Goal: Information Seeking & Learning: Learn about a topic

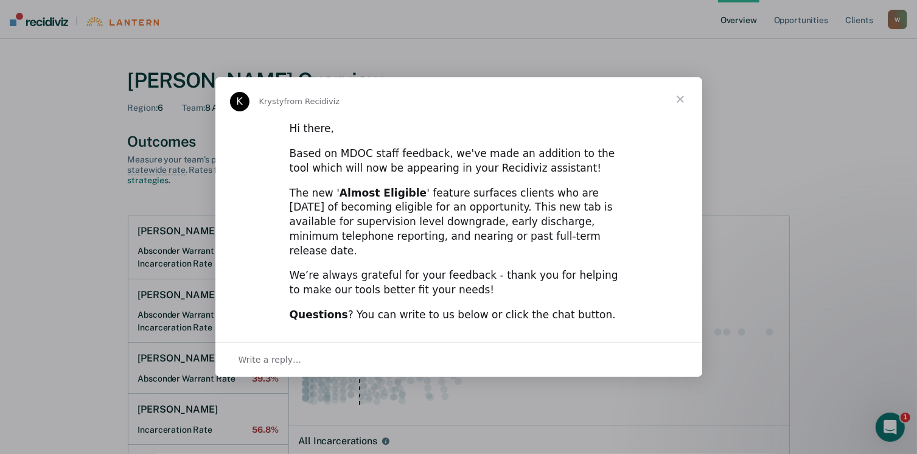
click at [434, 308] on div "Questions ? You can write to us below or click the chat button." at bounding box center [459, 315] width 338 height 15
drag, startPoint x: 0, startPoint y: 0, endPoint x: 434, endPoint y: 301, distance: 527.8
click at [434, 308] on div "Questions ? You can write to us below or click the chat button." at bounding box center [459, 315] width 338 height 15
click at [434, 301] on div "Hi there, Based on MDOC staff feedback, we've made an addition to the tool whic…" at bounding box center [458, 226] width 487 height 211
drag, startPoint x: 434, startPoint y: 301, endPoint x: 613, endPoint y: 208, distance: 201.4
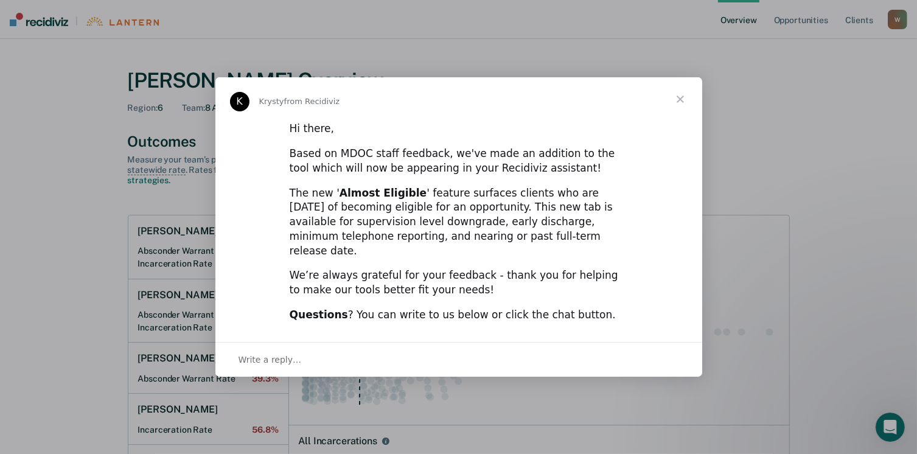
click at [599, 242] on div "The new ' Almost Eligible ' feature surfaces clients who are [DATE] of becoming…" at bounding box center [459, 222] width 338 height 72
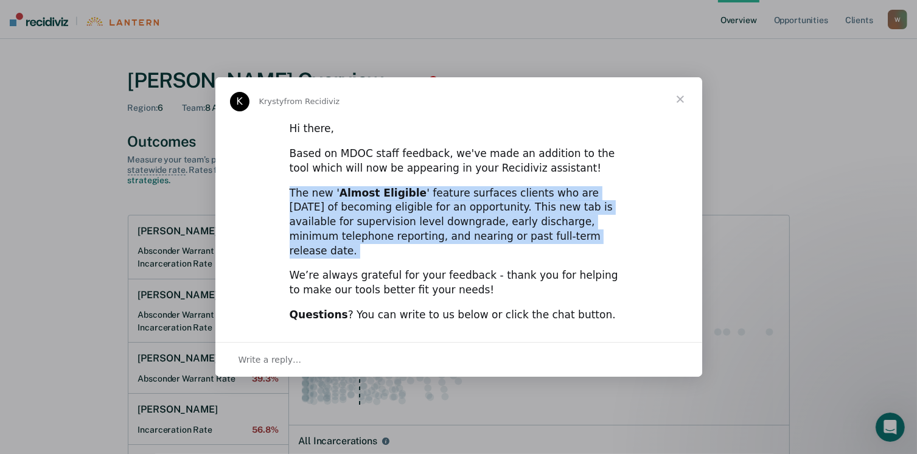
drag, startPoint x: 613, startPoint y: 208, endPoint x: 614, endPoint y: 181, distance: 27.4
click at [614, 181] on div "Hi there, Based on MDOC staff feedback, we've made an addition to the tool whic…" at bounding box center [458, 226] width 487 height 211
click at [614, 176] on div "Based on MDOC staff feedback, we've made an addition to the tool which will now…" at bounding box center [459, 161] width 338 height 29
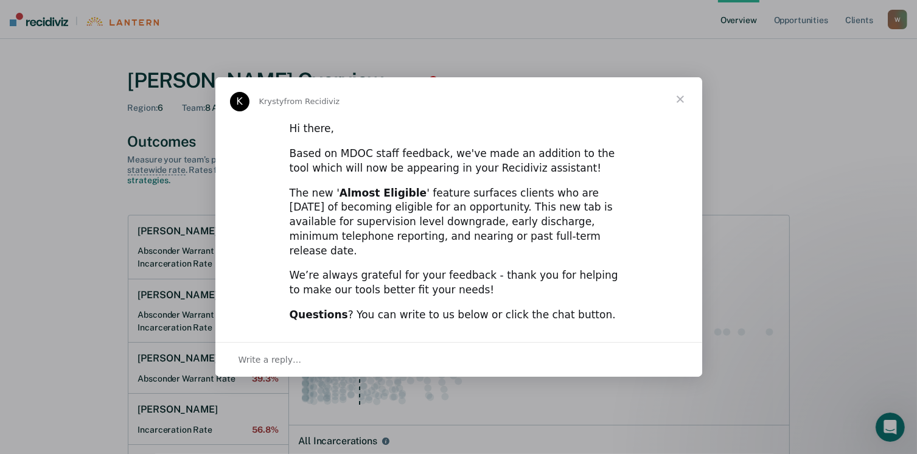
drag, startPoint x: 614, startPoint y: 181, endPoint x: 596, endPoint y: 133, distance: 50.6
click at [596, 133] on div "Hi there," at bounding box center [459, 129] width 338 height 15
click at [678, 106] on span "Close" at bounding box center [680, 99] width 44 height 44
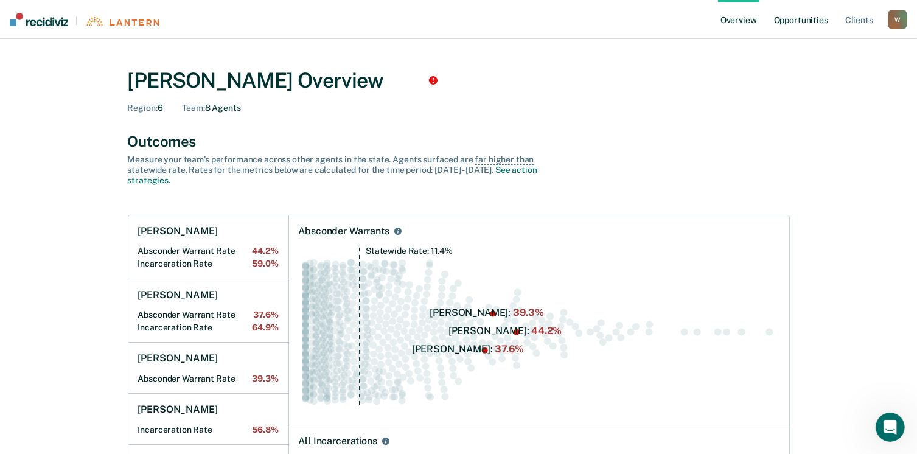
click at [809, 22] on link "Opportunities" at bounding box center [800, 19] width 59 height 39
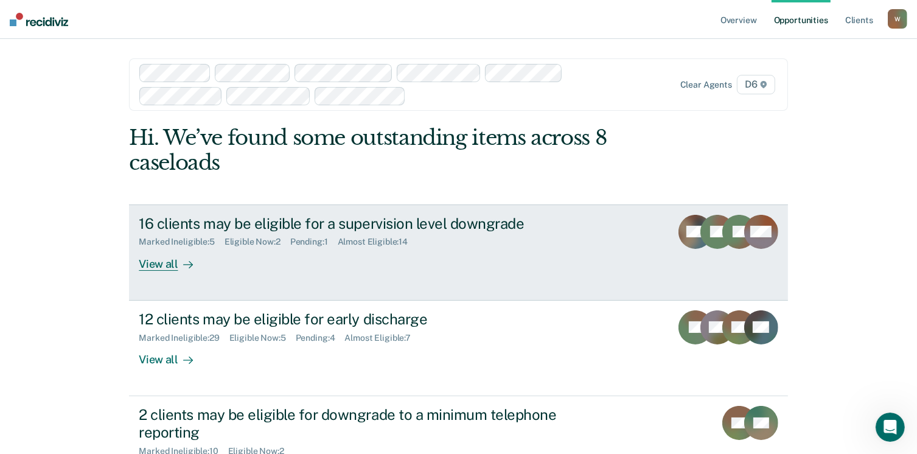
click at [156, 263] on div "View all" at bounding box center [173, 259] width 68 height 24
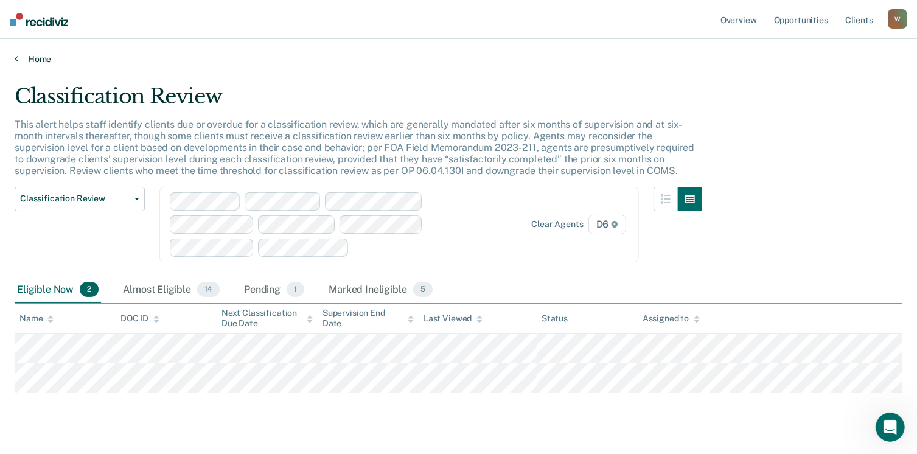
click at [29, 57] on link "Home" at bounding box center [459, 59] width 888 height 11
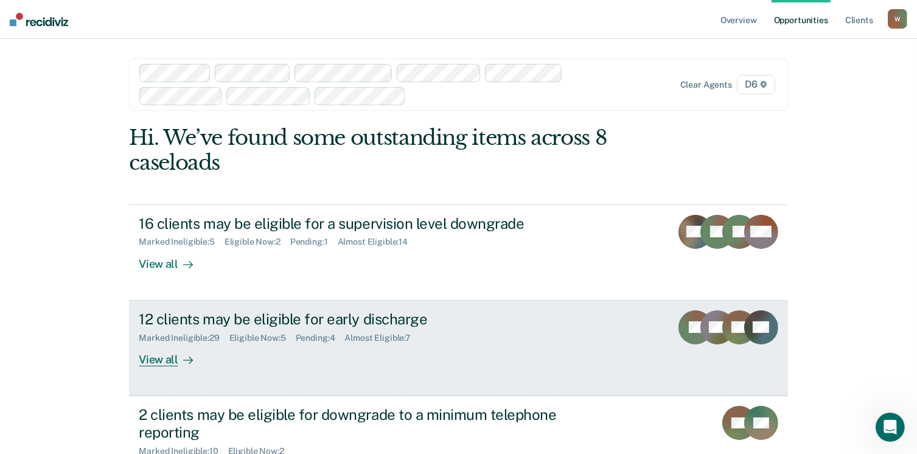
click at [156, 357] on div "View all" at bounding box center [173, 355] width 68 height 24
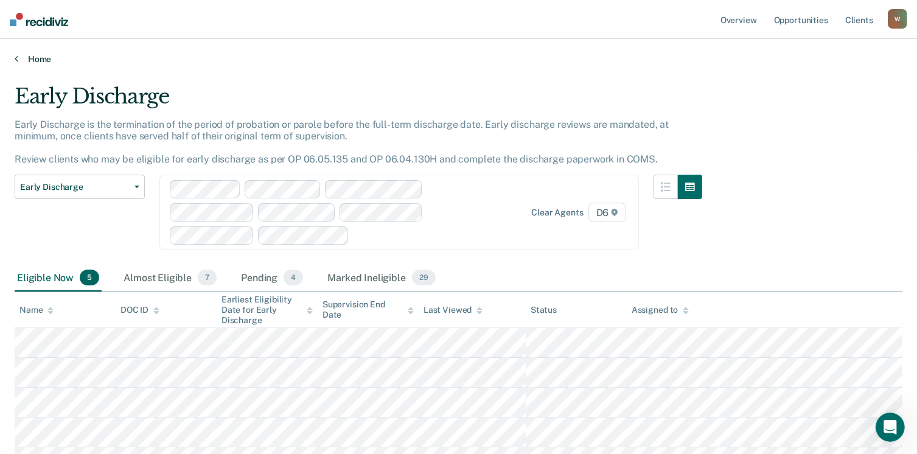
click at [43, 58] on link "Home" at bounding box center [459, 59] width 888 height 11
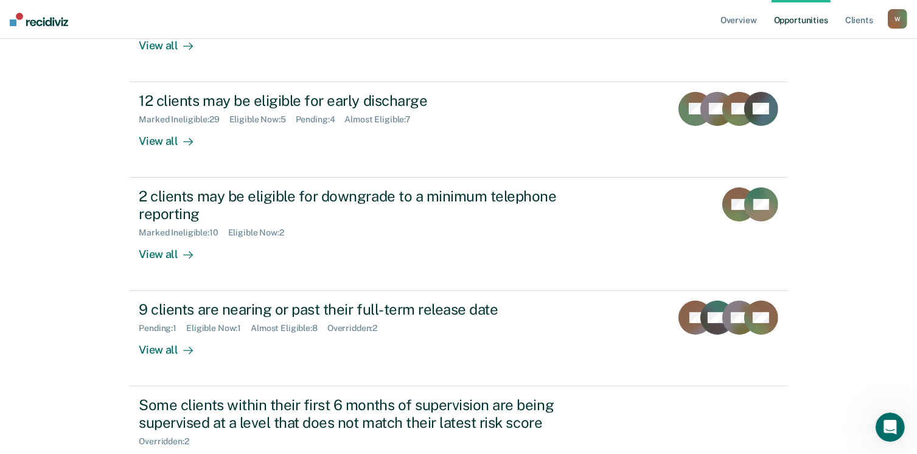
scroll to position [219, 0]
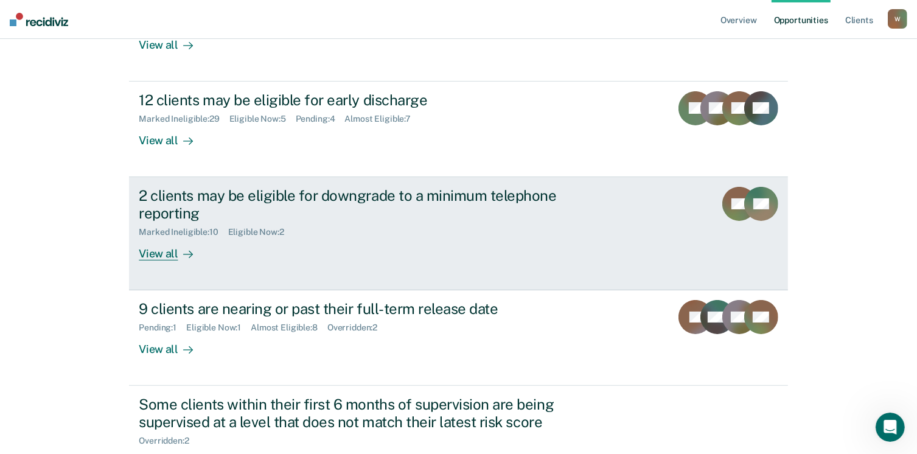
click at [164, 256] on div "View all" at bounding box center [173, 249] width 68 height 24
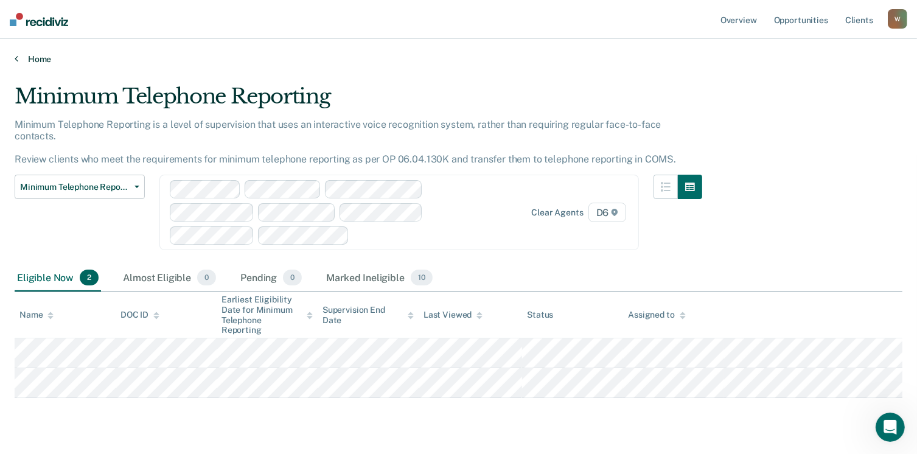
click at [33, 57] on link "Home" at bounding box center [459, 59] width 888 height 11
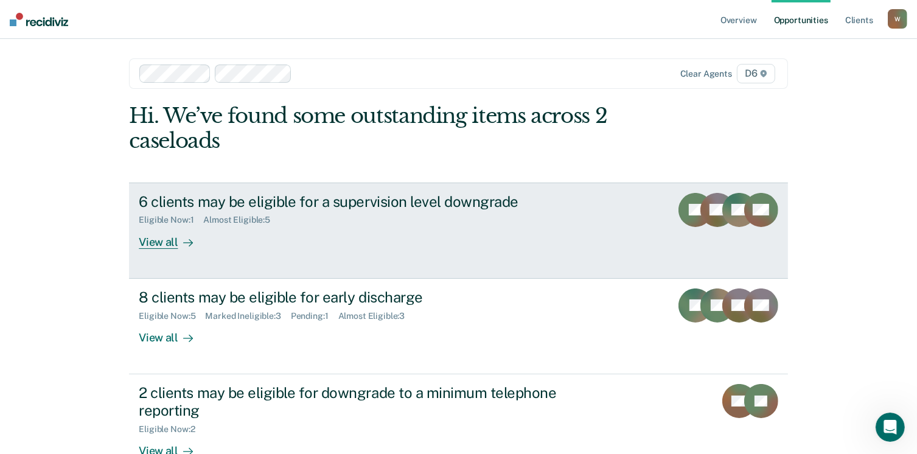
click at [156, 246] on div "View all" at bounding box center [173, 237] width 68 height 24
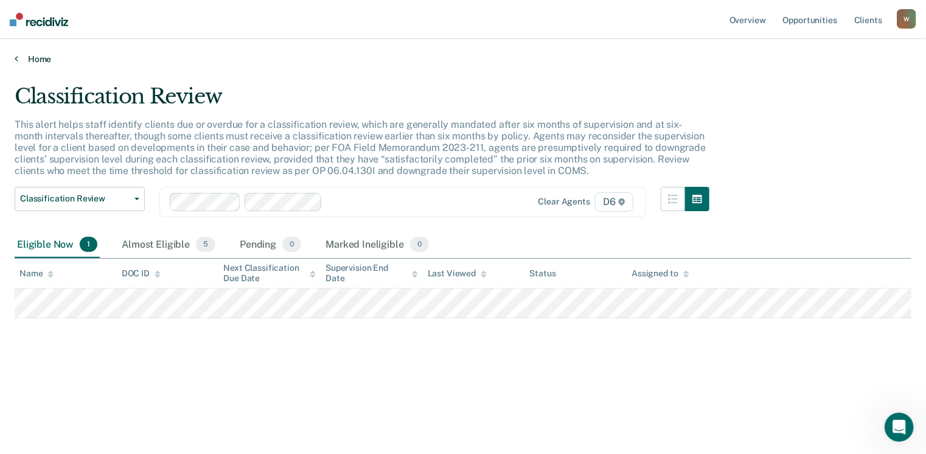
click at [38, 57] on link "Home" at bounding box center [463, 59] width 897 height 11
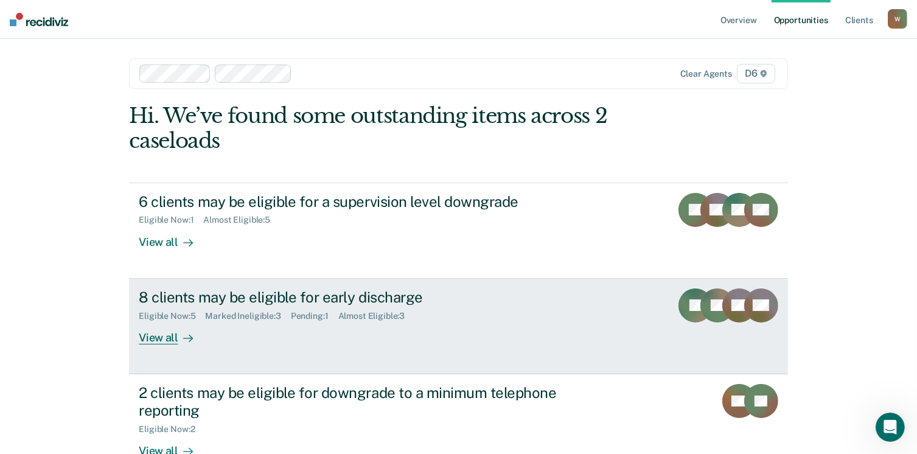
click at [163, 340] on div "View all" at bounding box center [173, 333] width 68 height 24
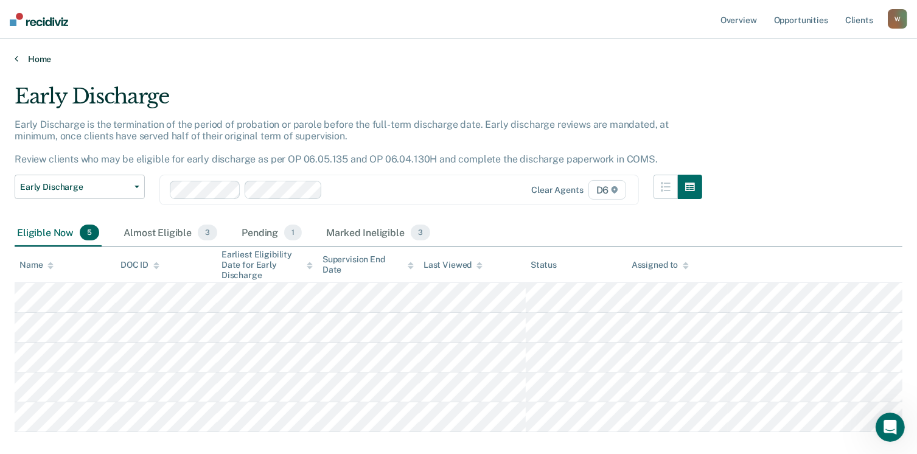
click at [32, 57] on link "Home" at bounding box center [459, 59] width 888 height 11
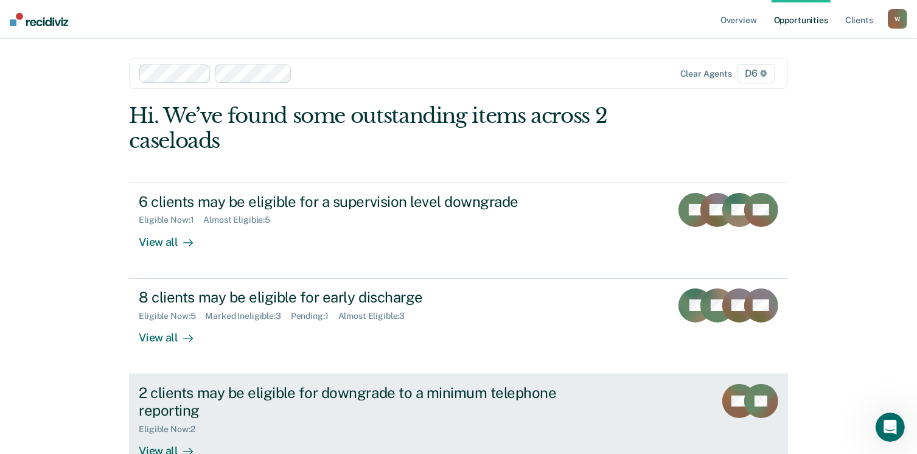
click at [159, 447] on div "View all" at bounding box center [173, 446] width 68 height 24
